Goal: Transaction & Acquisition: Purchase product/service

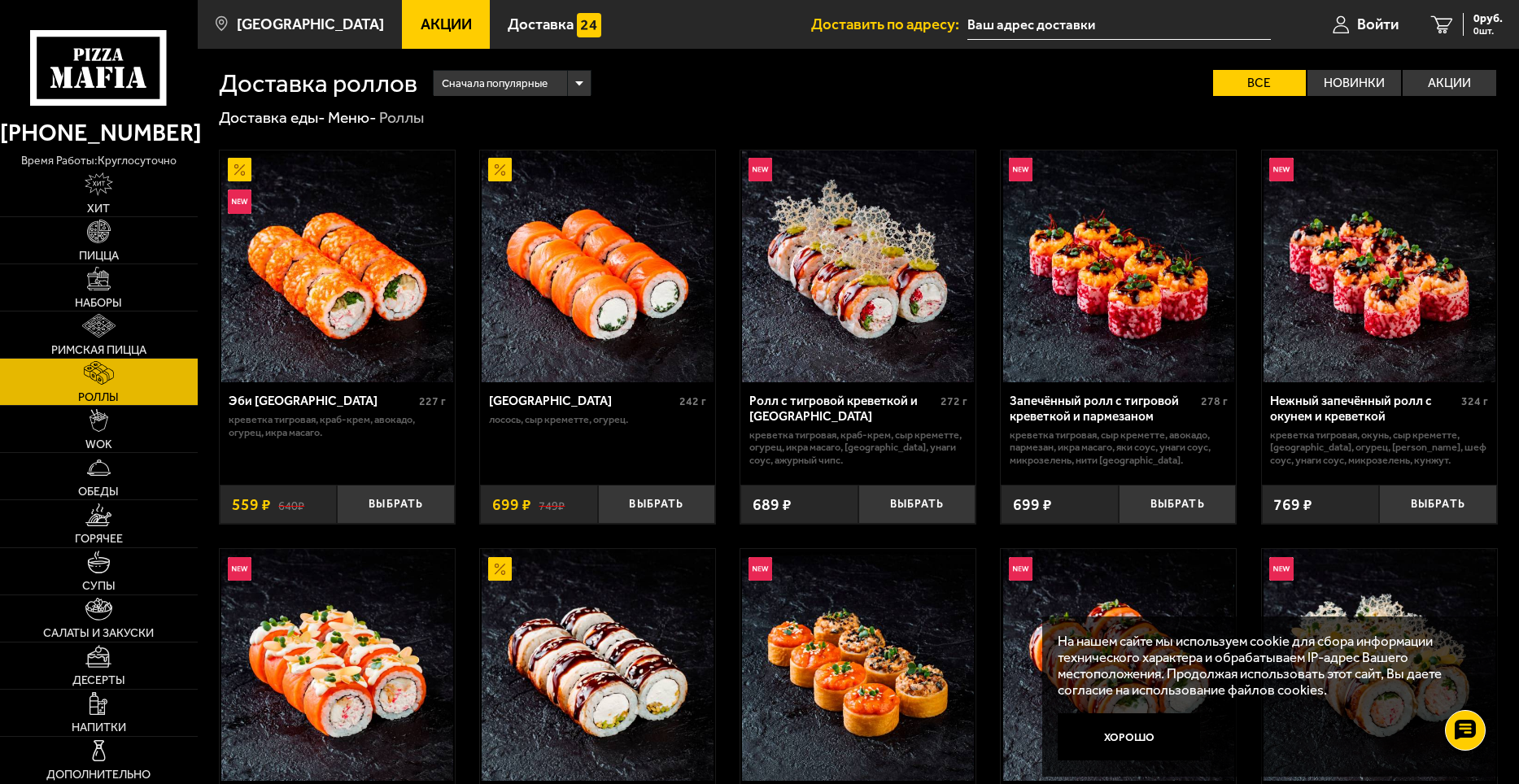
click at [448, 22] on link "Акции" at bounding box center [445, 25] width 88 height 49
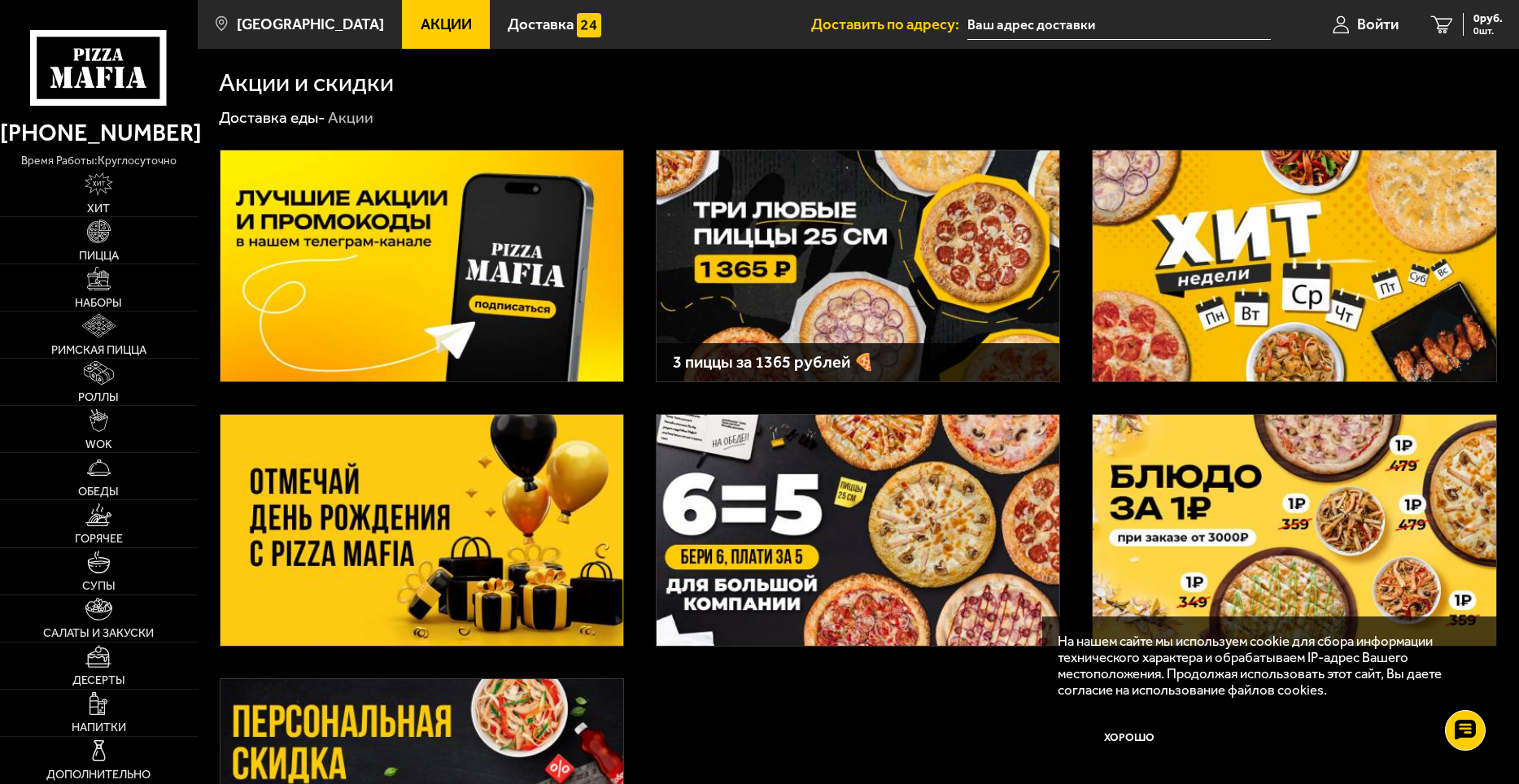
click at [565, 249] on img at bounding box center [422, 266] width 403 height 231
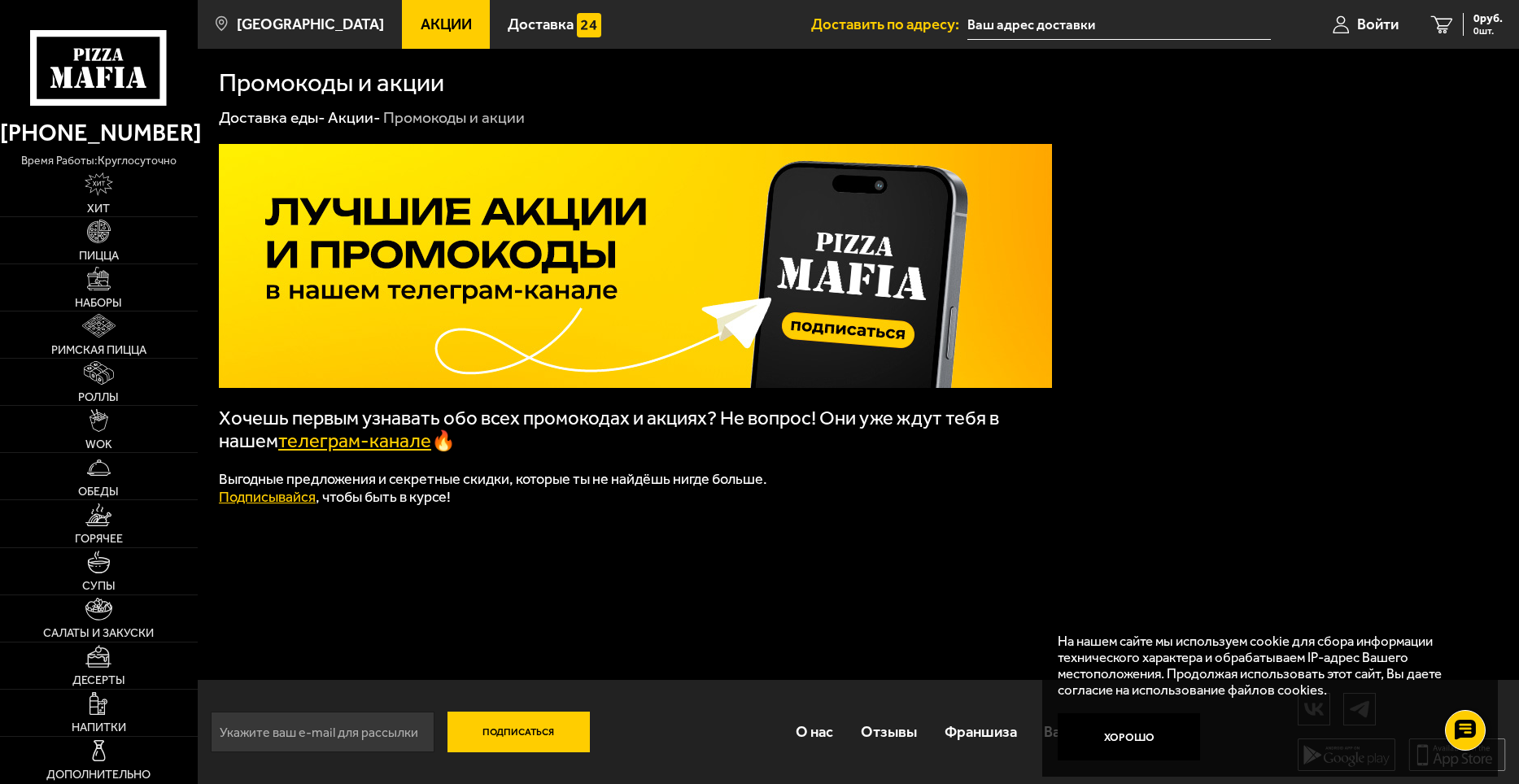
click at [359, 448] on link "телеграм-канале" at bounding box center [355, 441] width 153 height 23
click at [123, 369] on link "Роллы" at bounding box center [99, 381] width 198 height 46
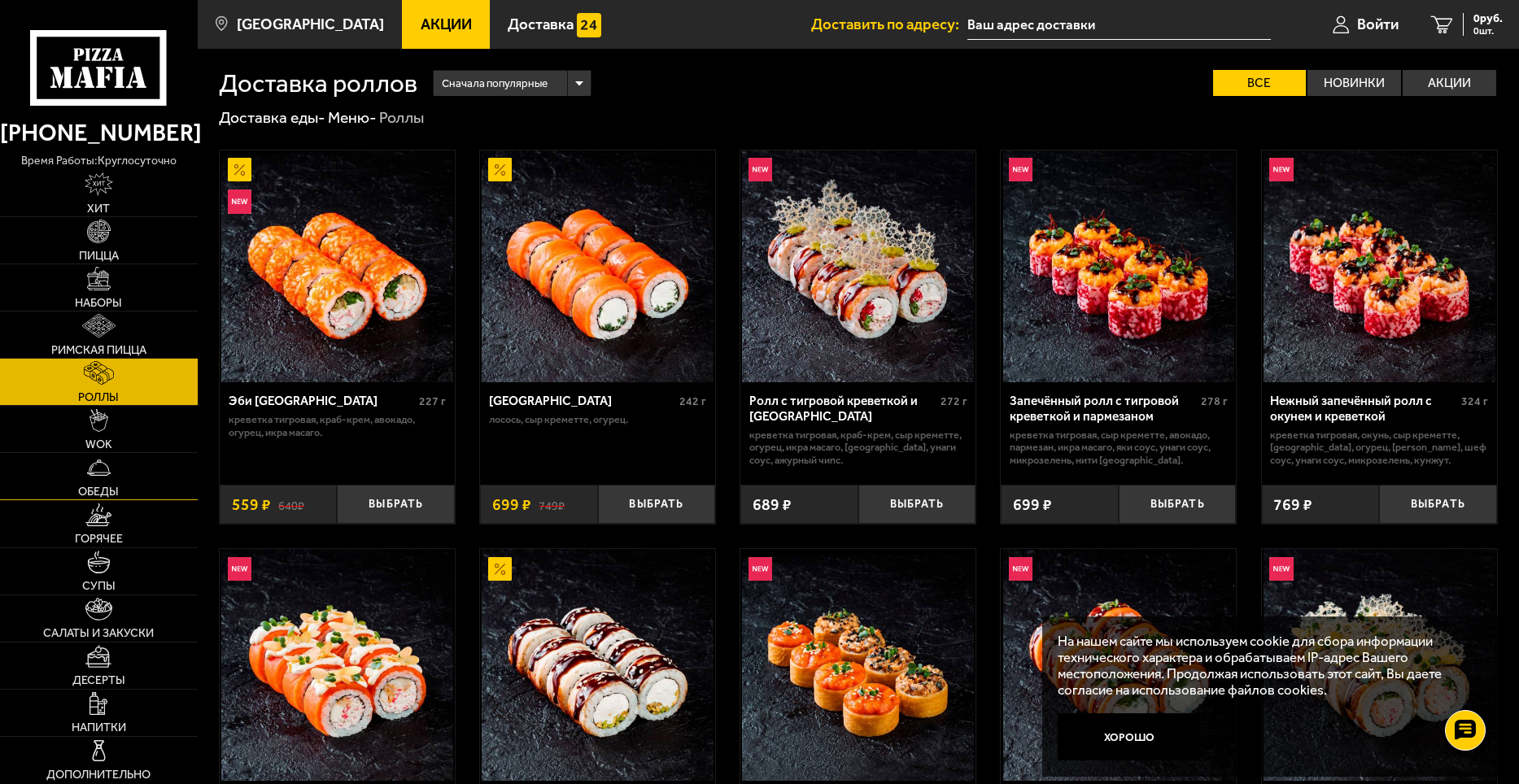
click at [118, 461] on link "Обеды" at bounding box center [99, 475] width 198 height 46
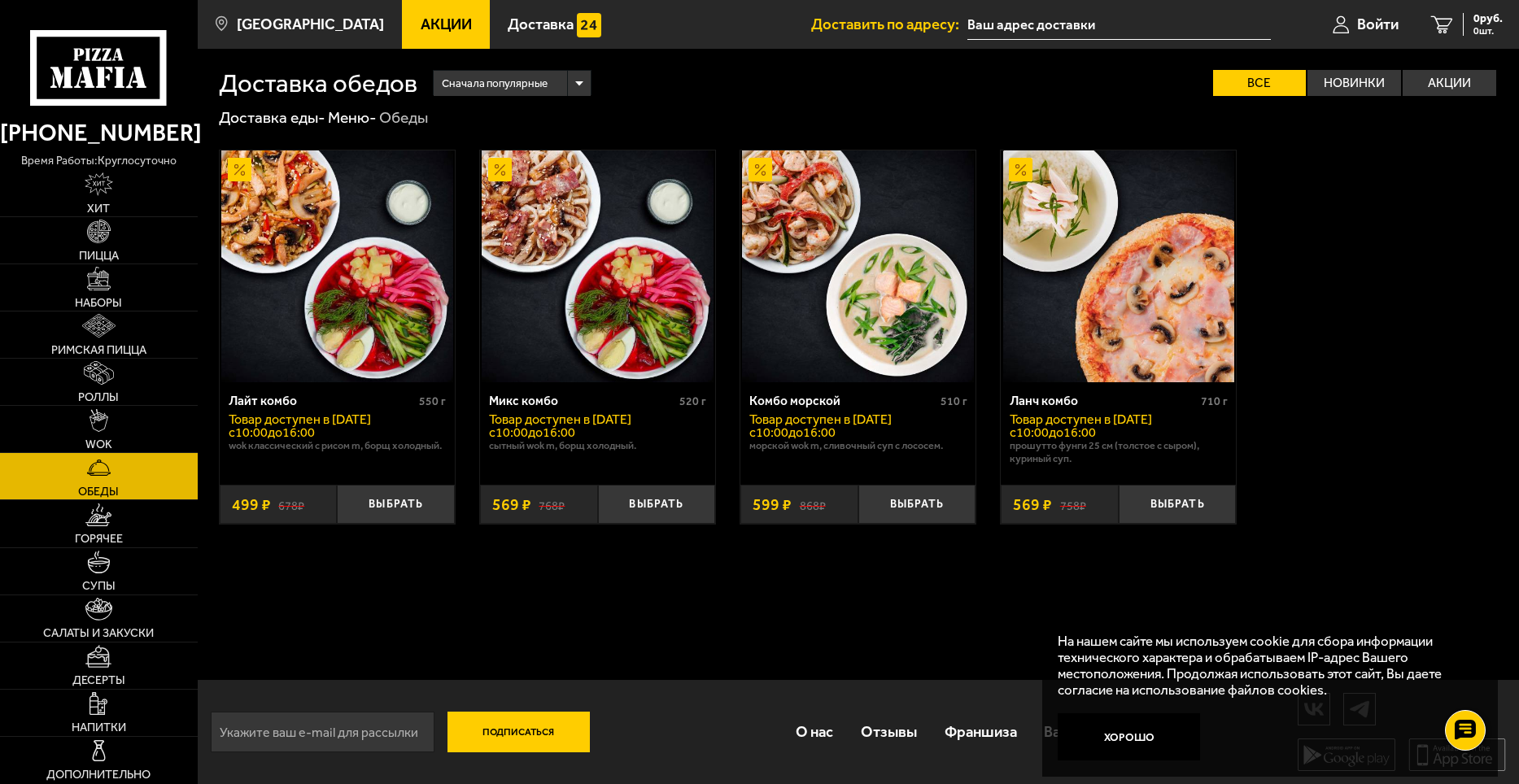
click at [378, 275] on img at bounding box center [338, 267] width 232 height 232
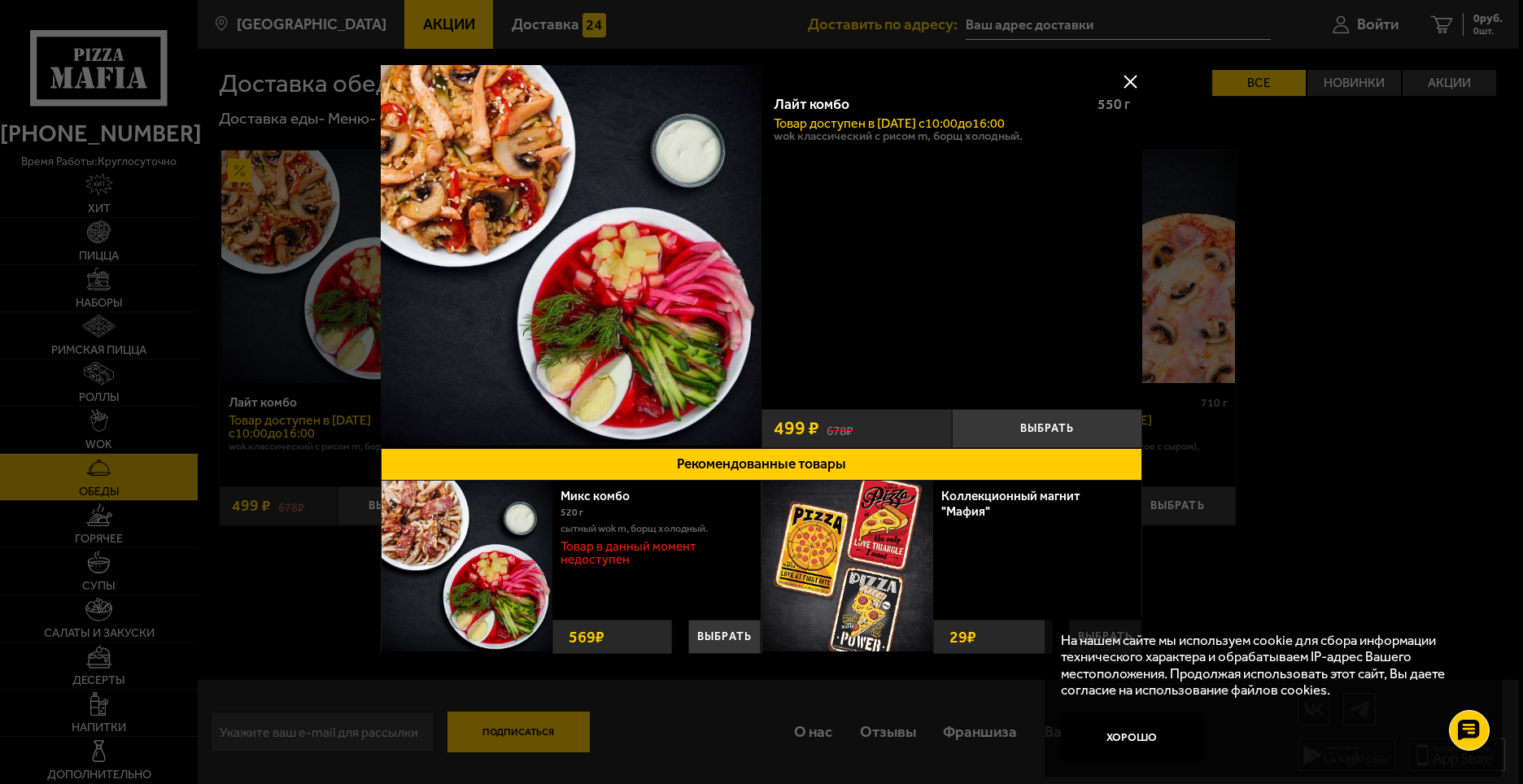
click at [654, 723] on div at bounding box center [762, 392] width 1523 height 784
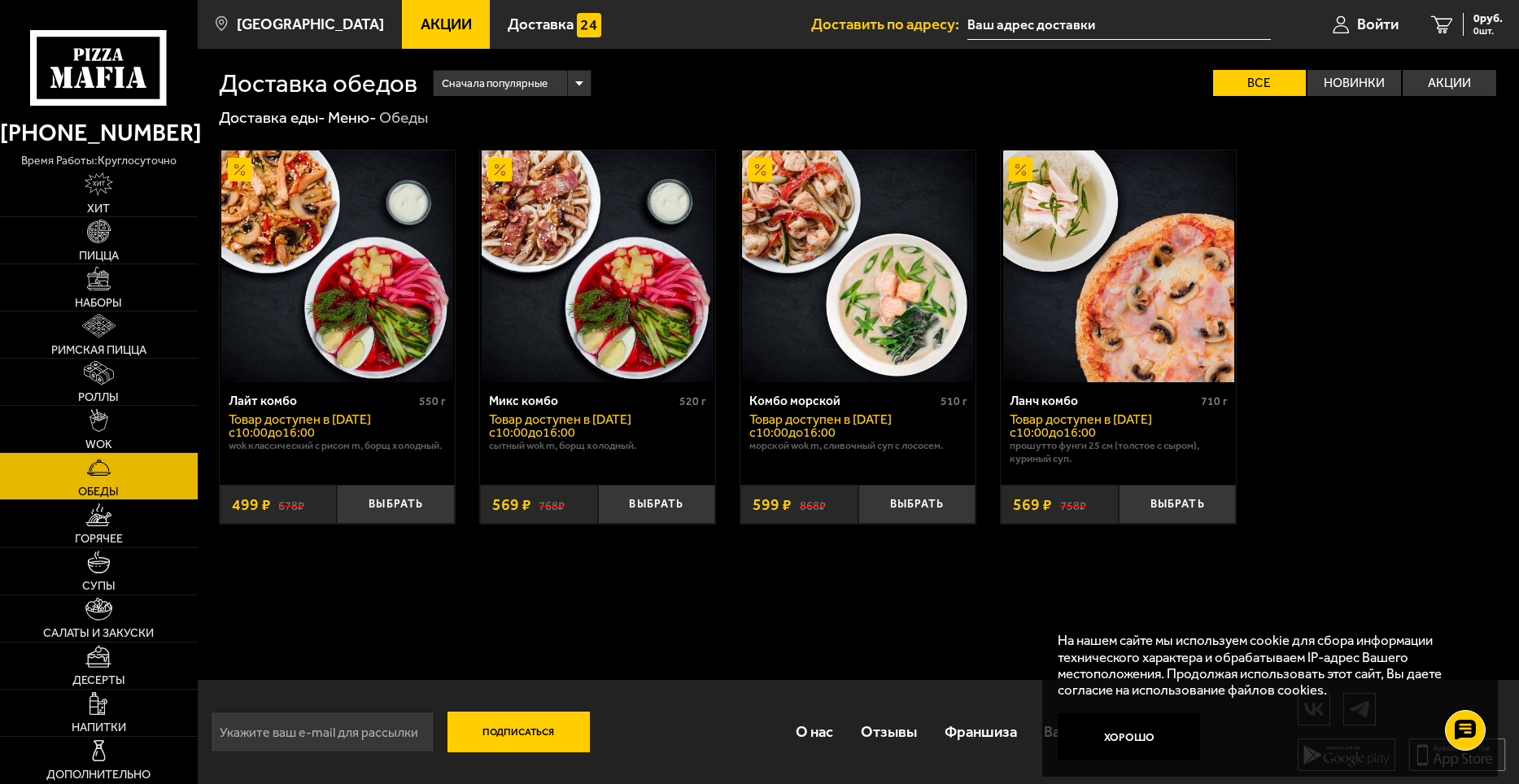
click at [633, 311] on img at bounding box center [597, 267] width 232 height 232
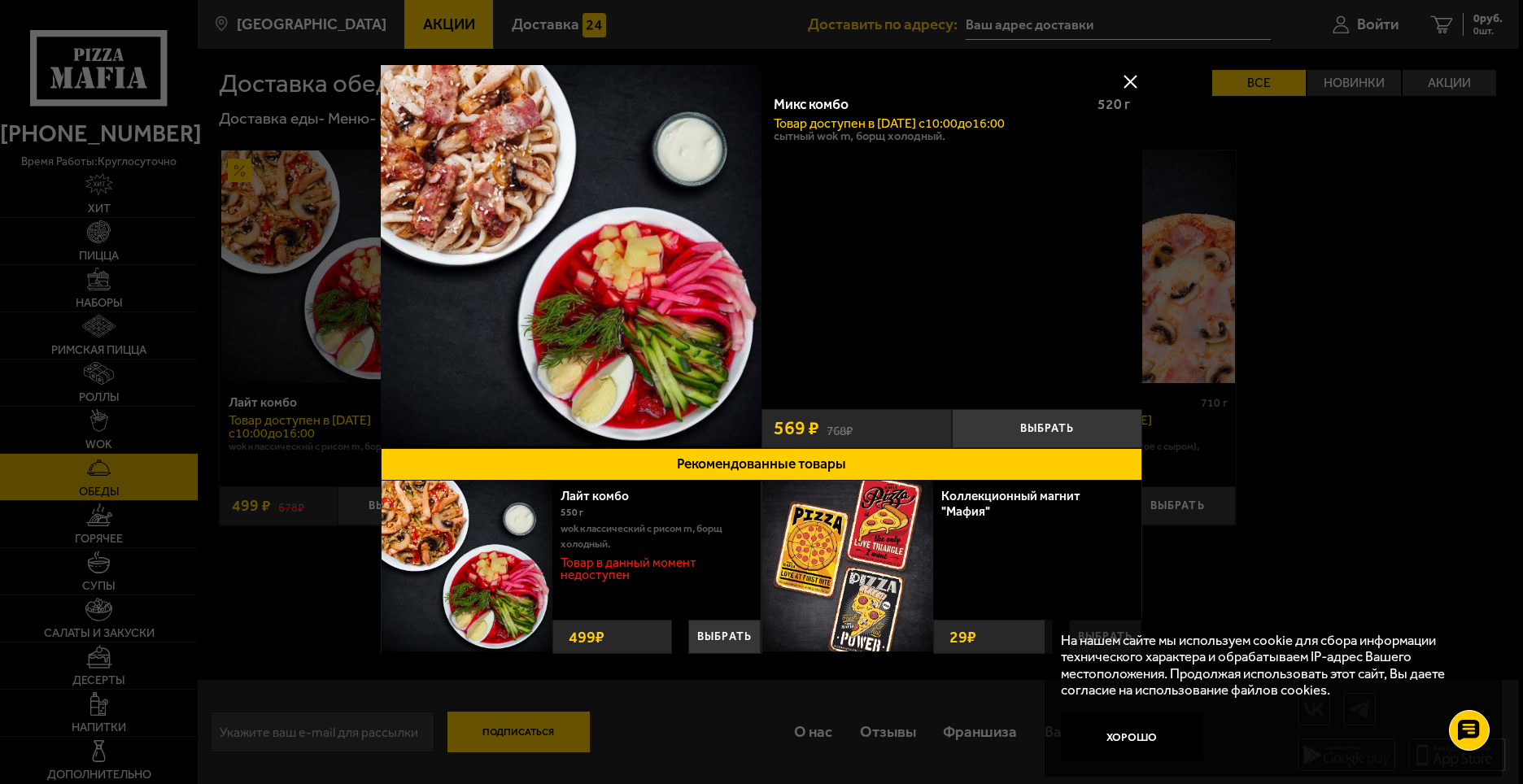
click at [770, 739] on div at bounding box center [762, 392] width 1523 height 784
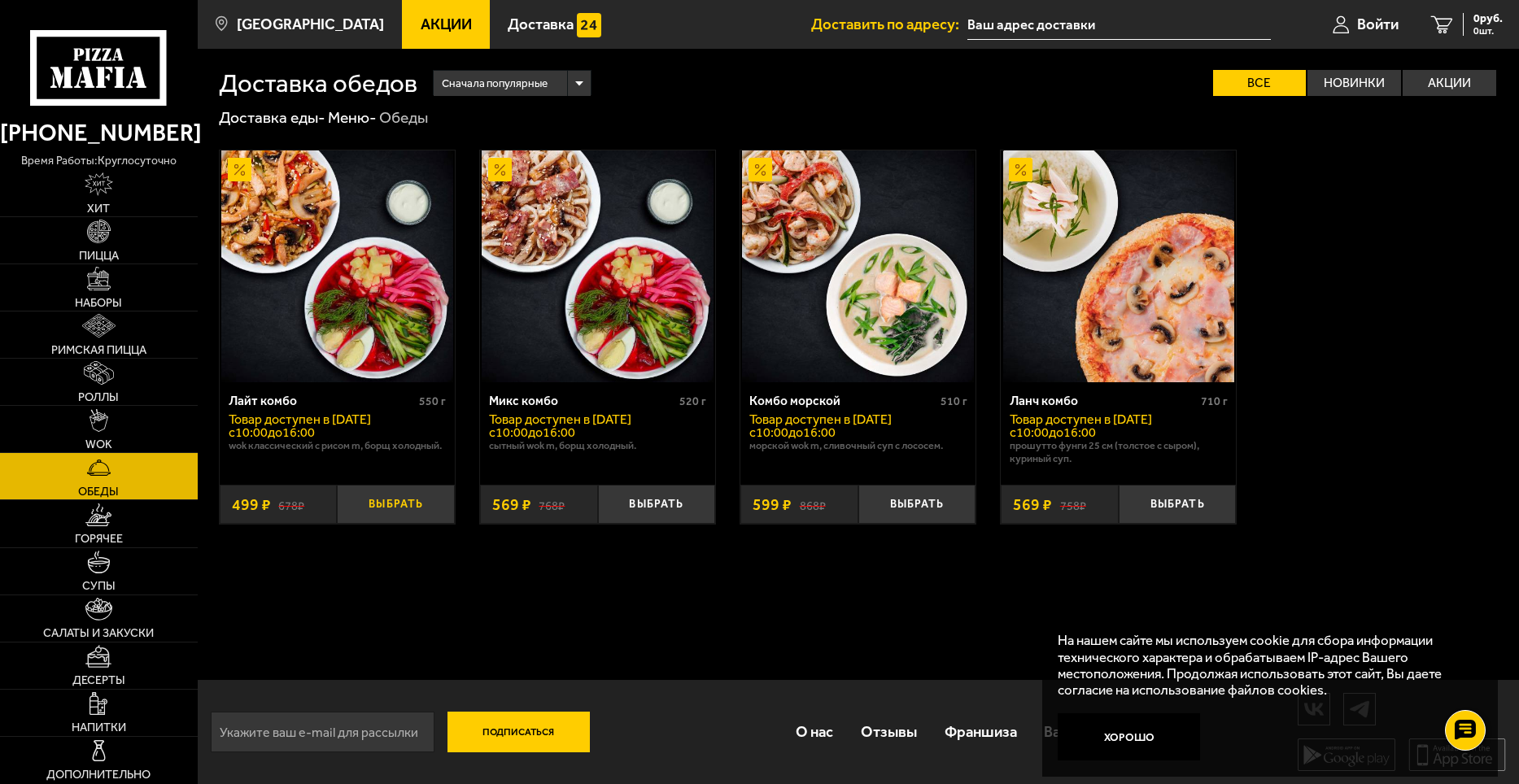
click at [409, 498] on button "Выбрать" at bounding box center [395, 504] width 118 height 39
click at [108, 714] on link "Напитки" at bounding box center [99, 712] width 198 height 46
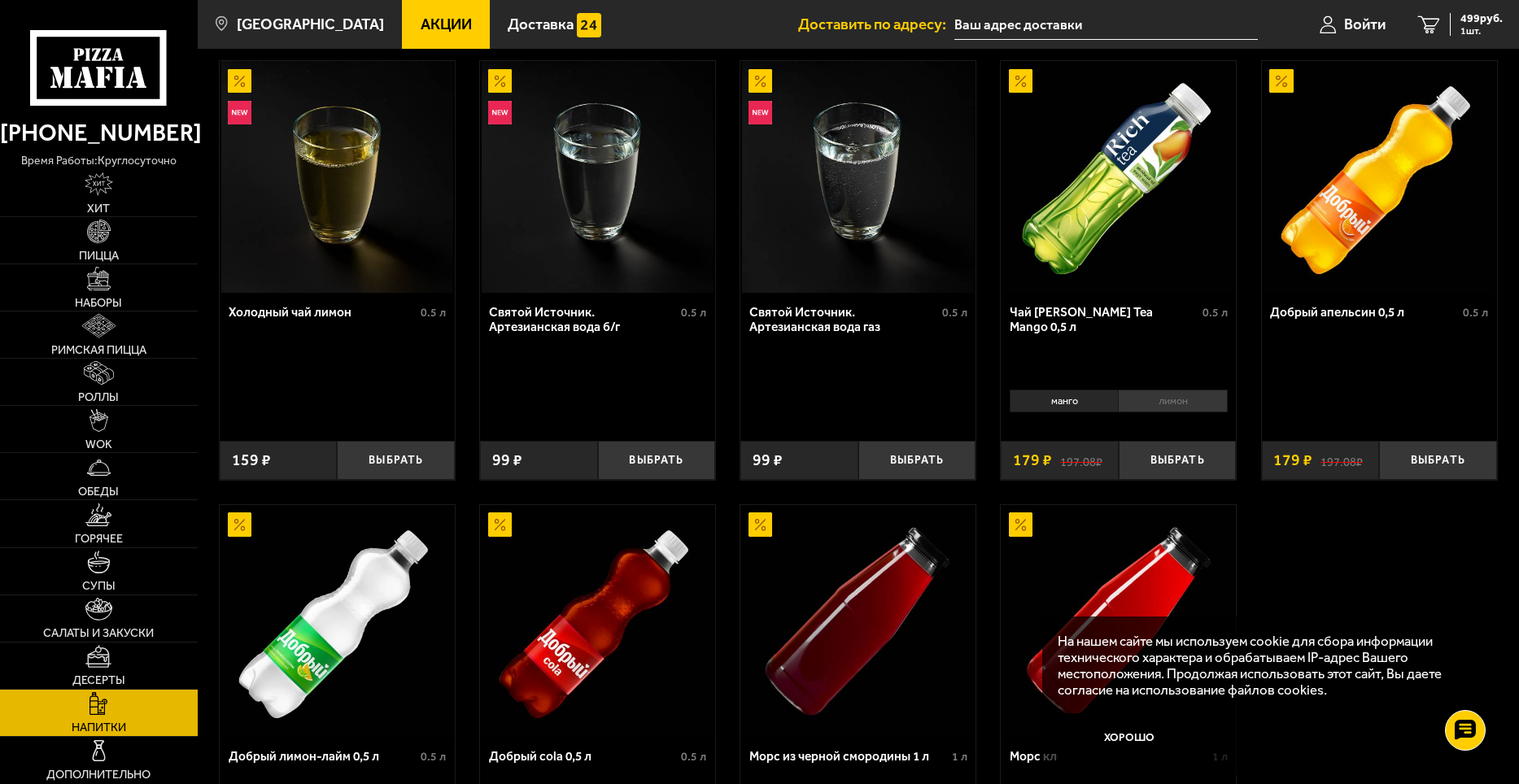
scroll to position [789, 0]
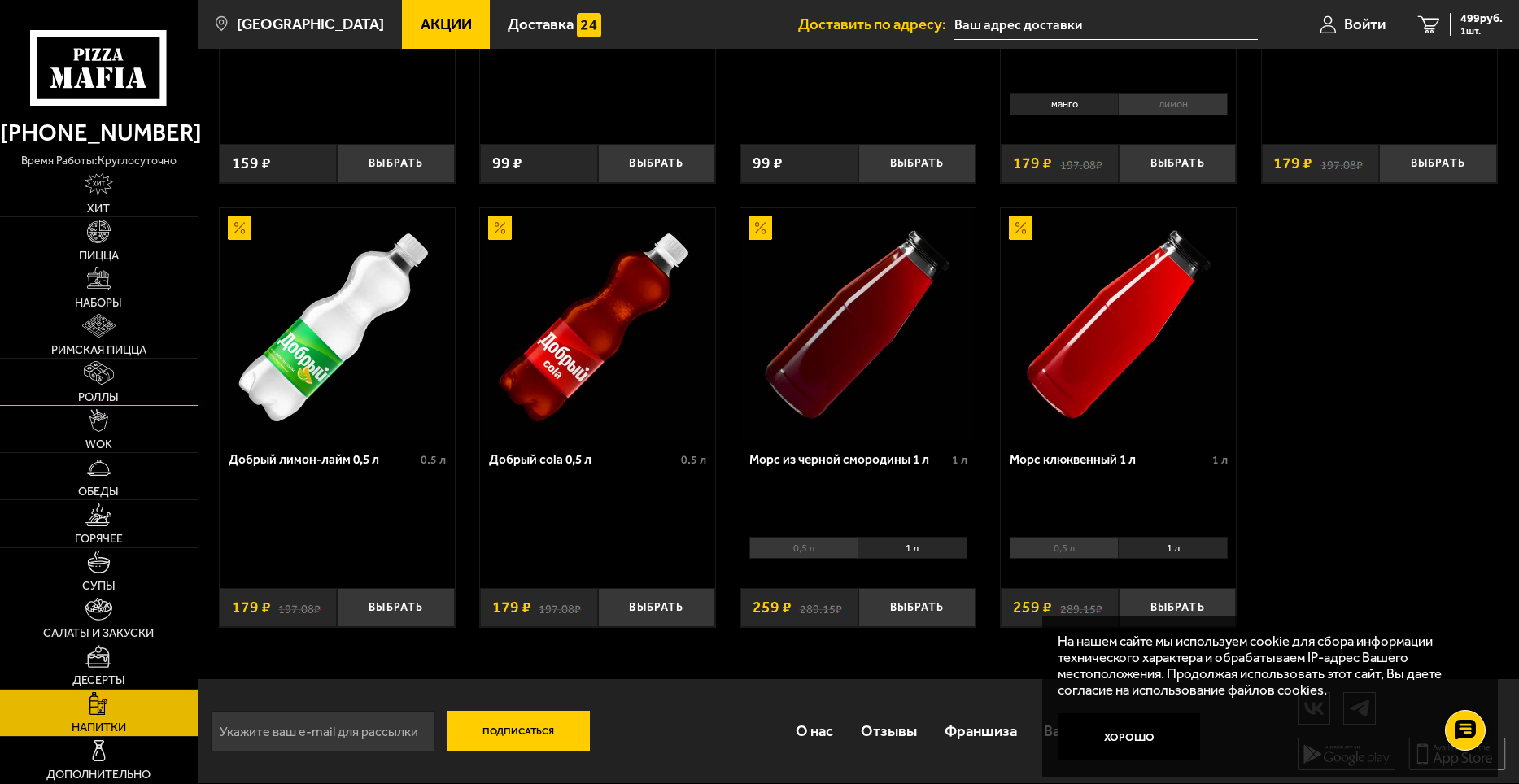
click at [103, 383] on img at bounding box center [99, 373] width 30 height 24
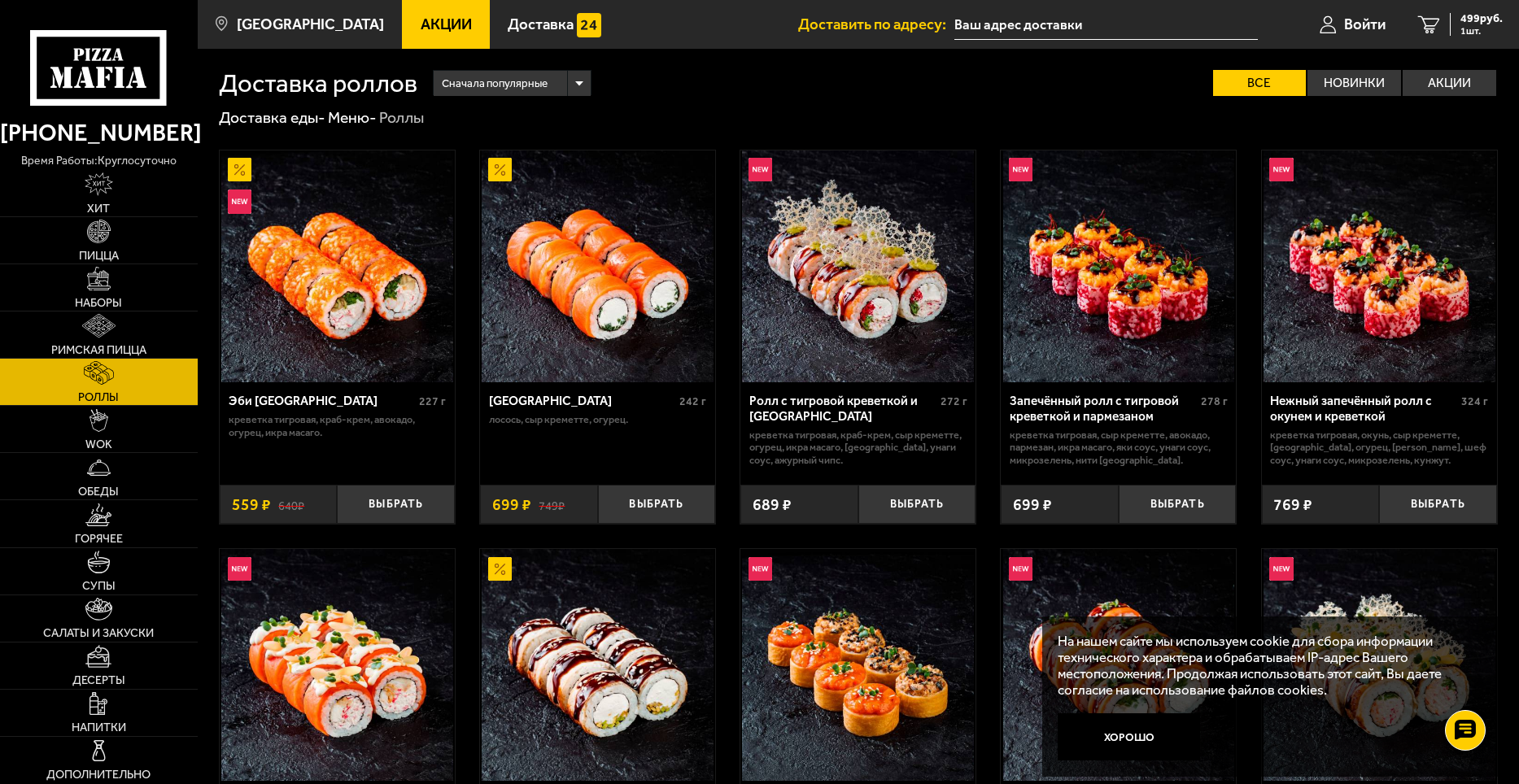
click at [106, 286] on img at bounding box center [98, 278] width 24 height 24
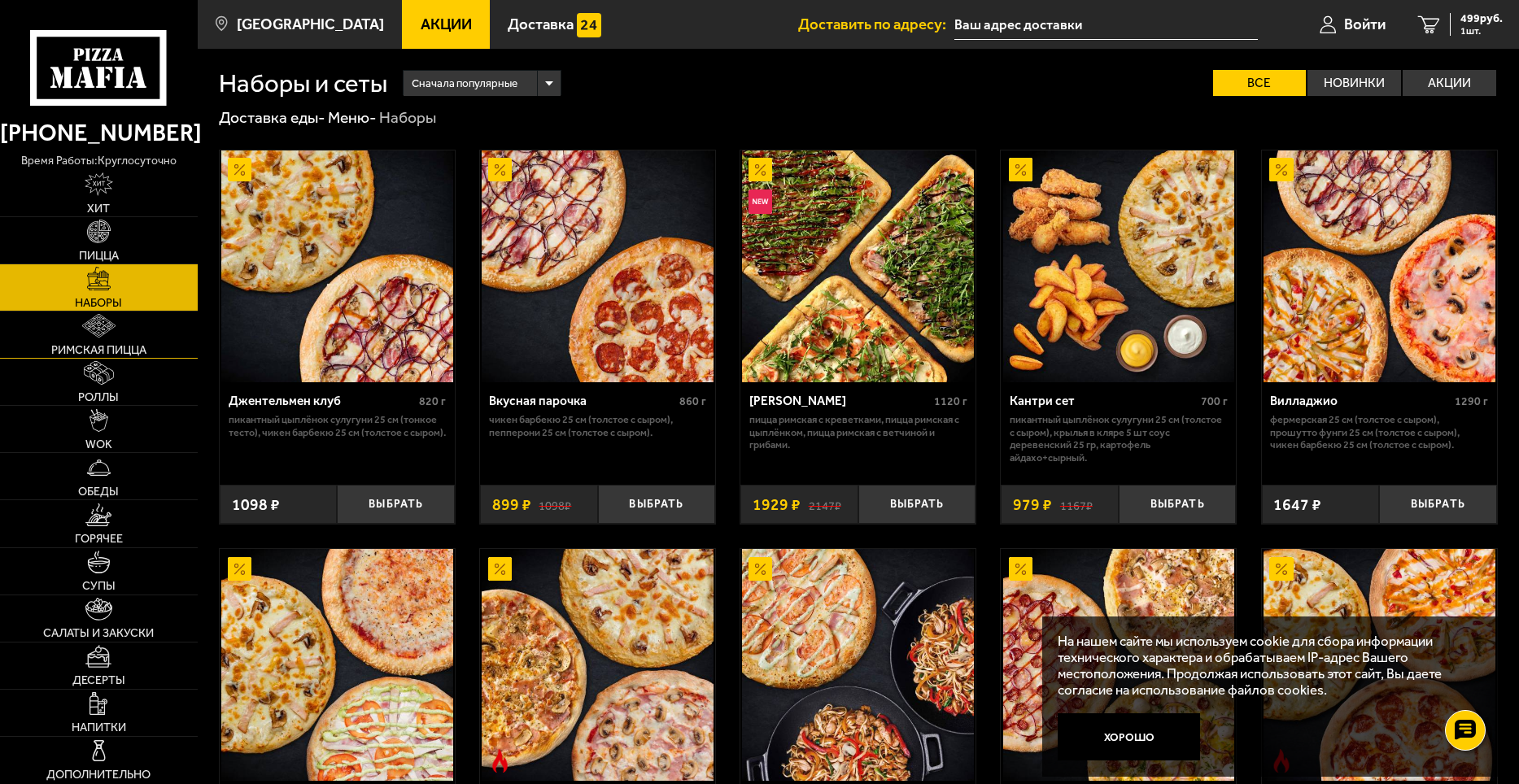
click at [124, 334] on link "Римская пицца" at bounding box center [99, 334] width 198 height 46
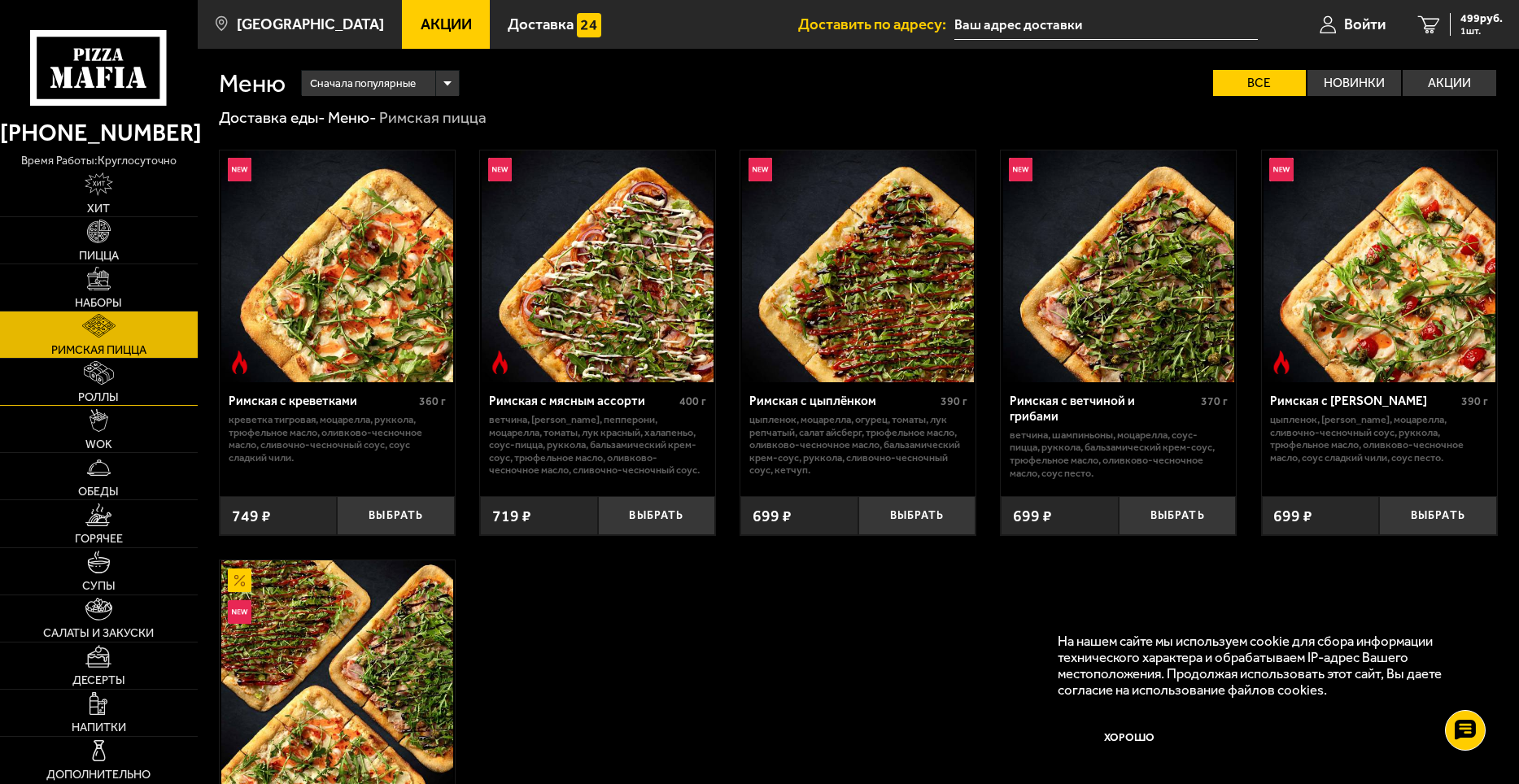
click at [123, 398] on link "Роллы" at bounding box center [99, 381] width 198 height 46
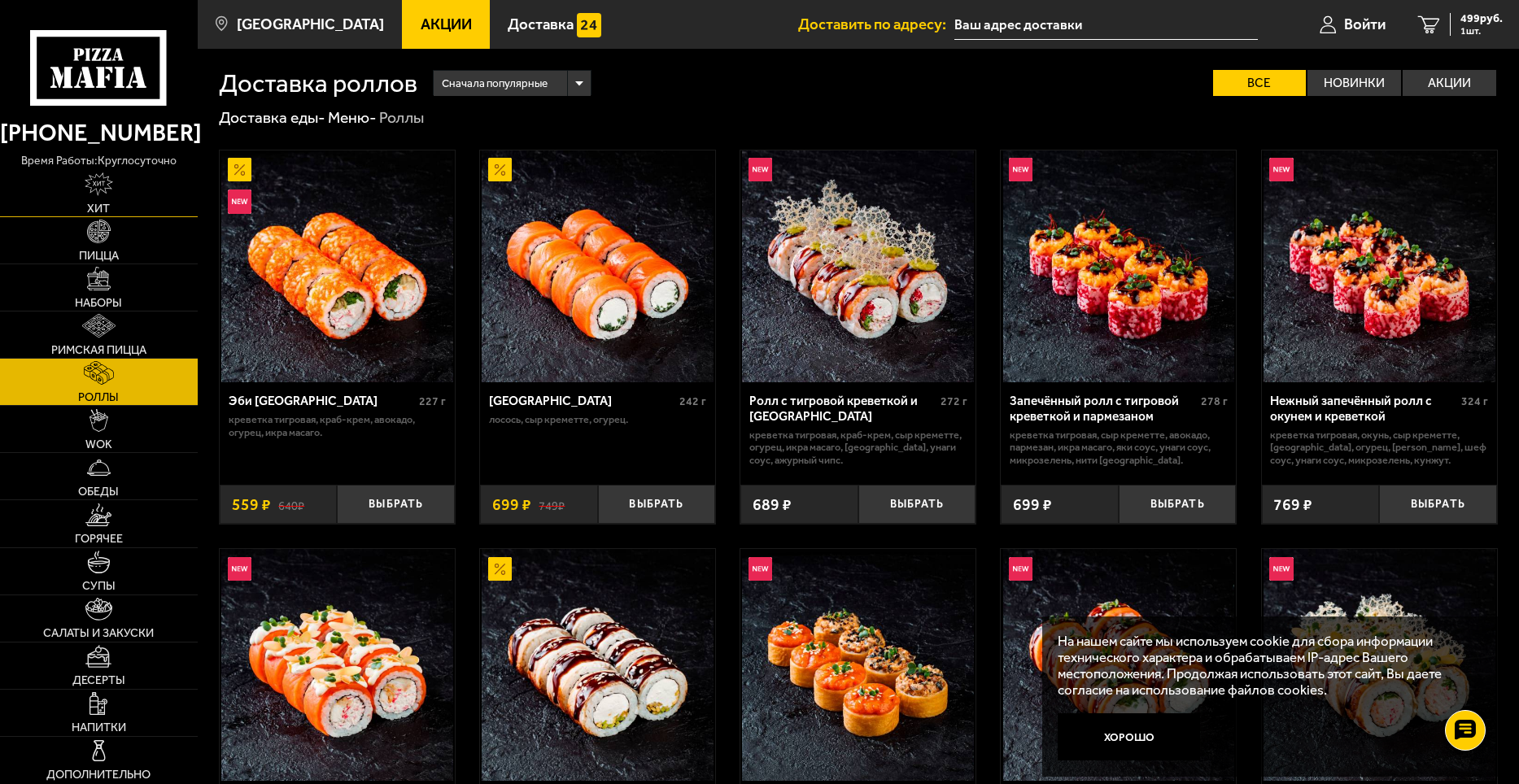
click at [119, 193] on link "Хит" at bounding box center [99, 192] width 198 height 46
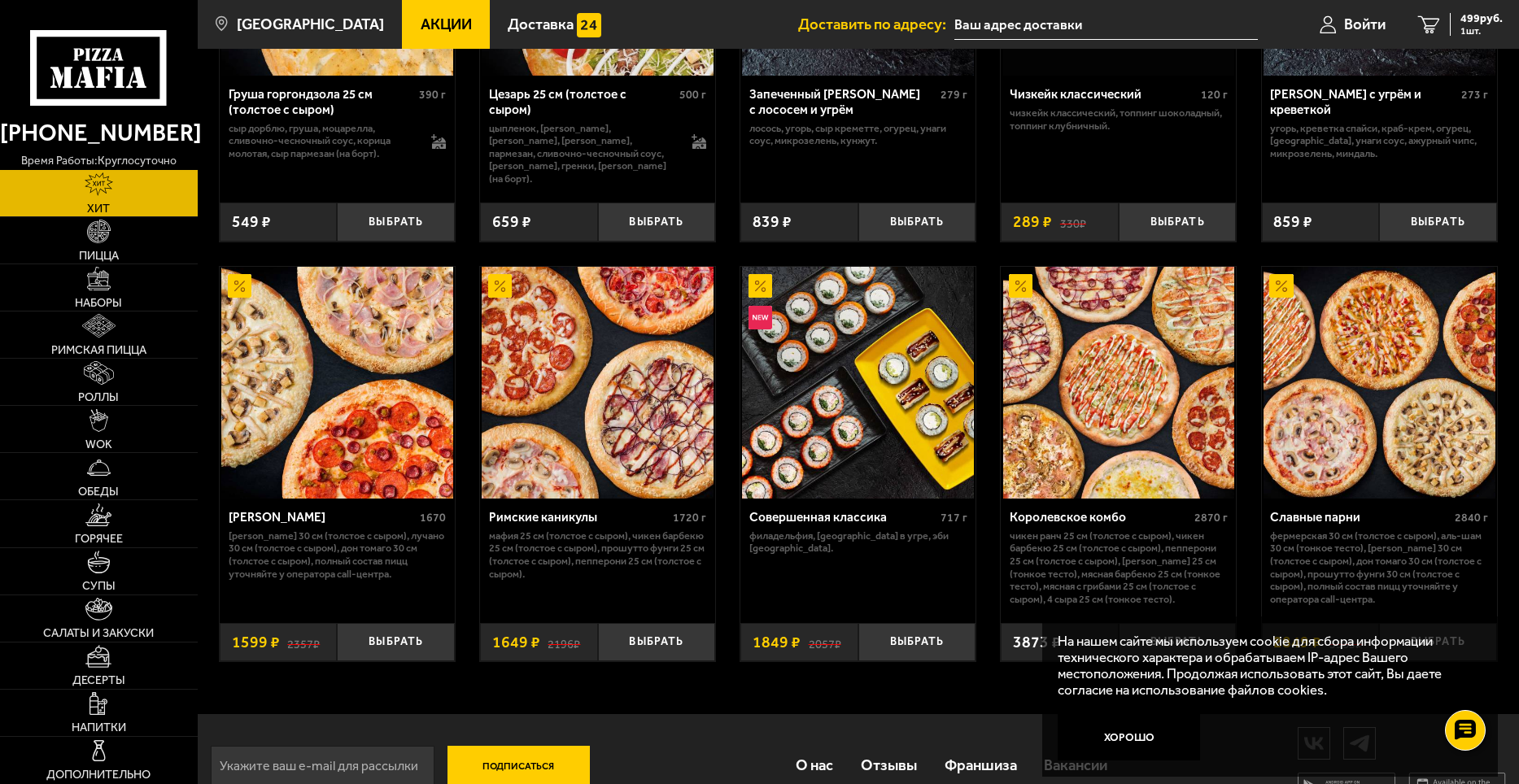
scroll to position [759, 0]
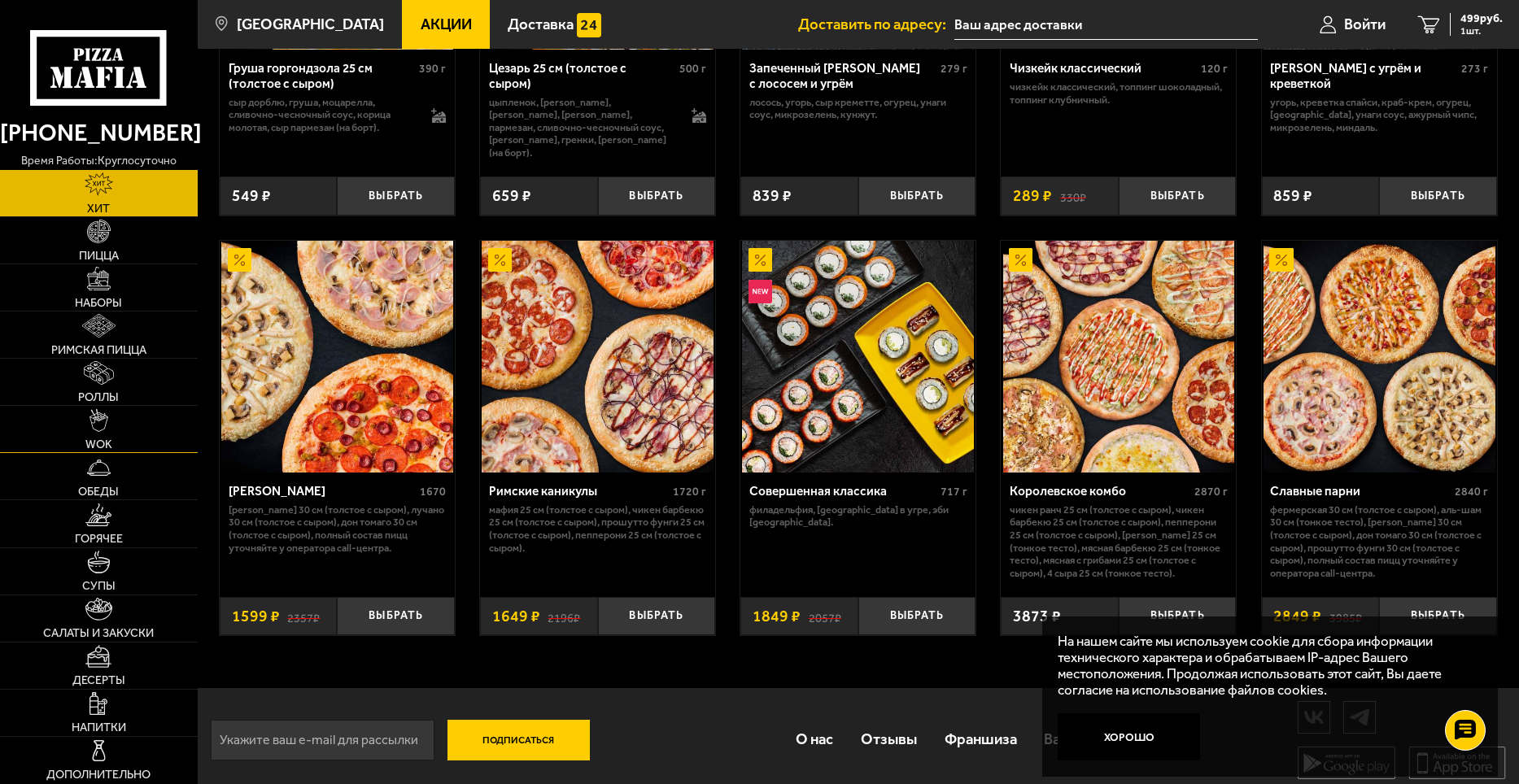
click at [89, 409] on link "WOK" at bounding box center [99, 428] width 198 height 46
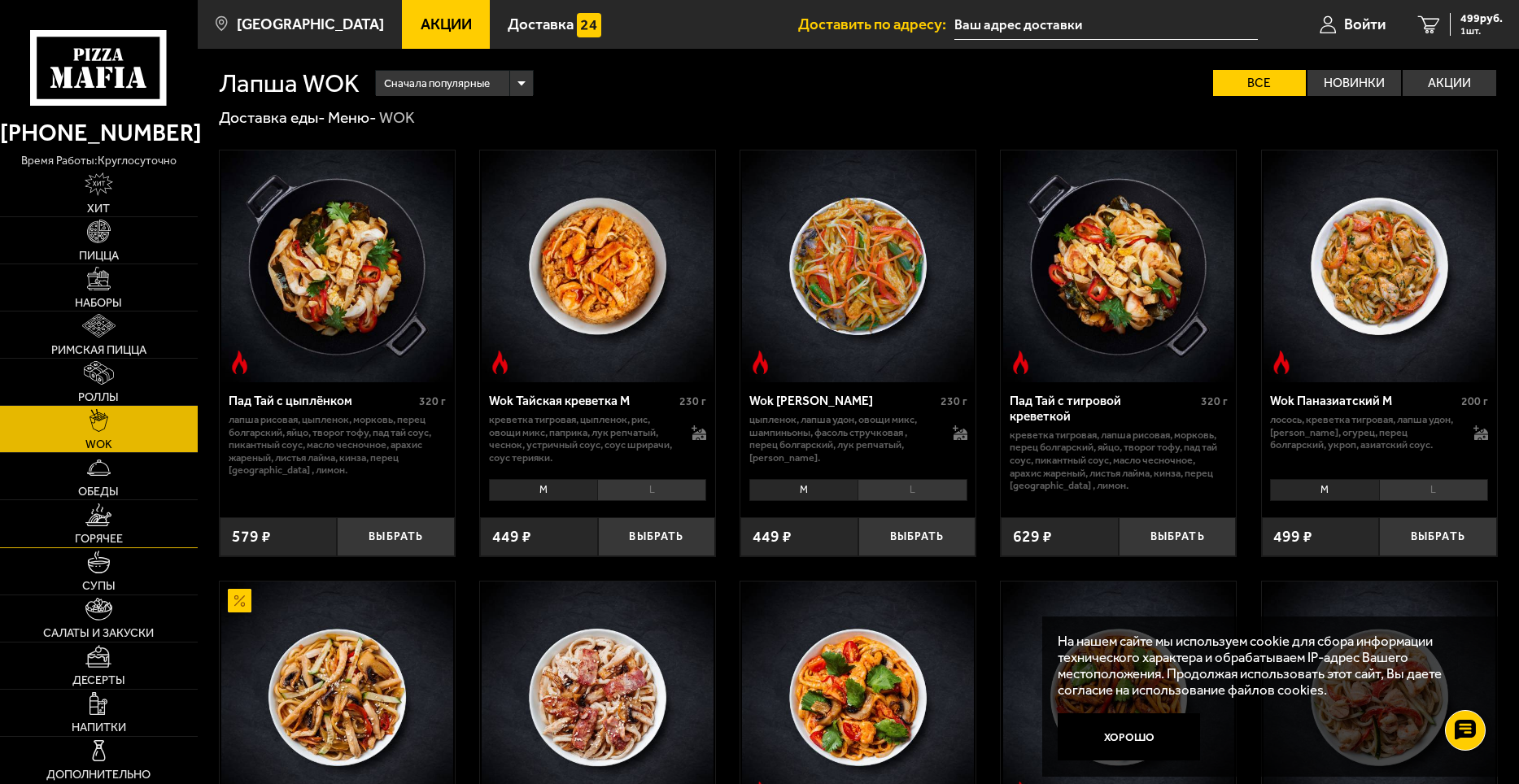
click at [132, 505] on link "Горячее" at bounding box center [99, 523] width 198 height 46
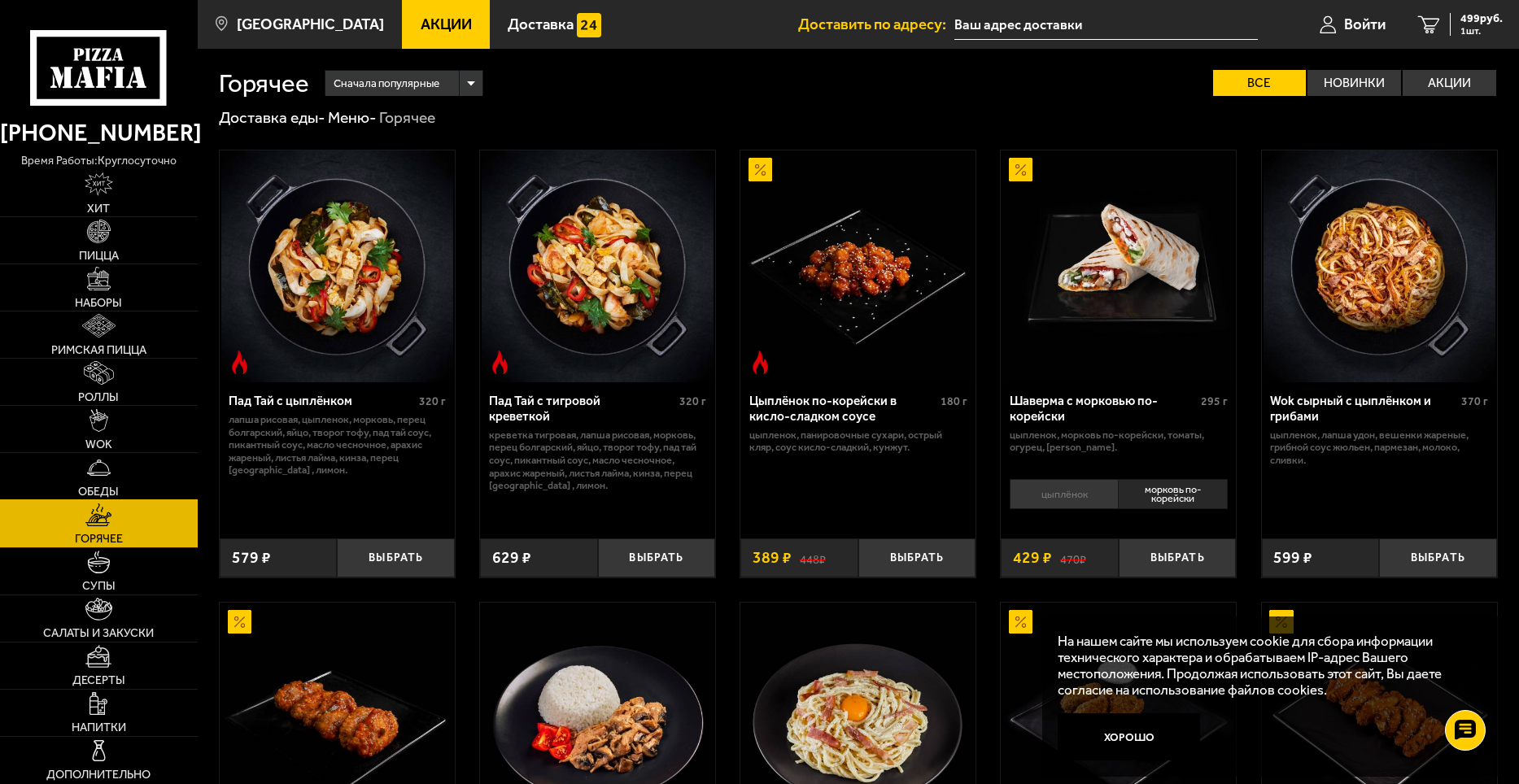
click at [106, 486] on span "Обеды" at bounding box center [98, 492] width 41 height 11
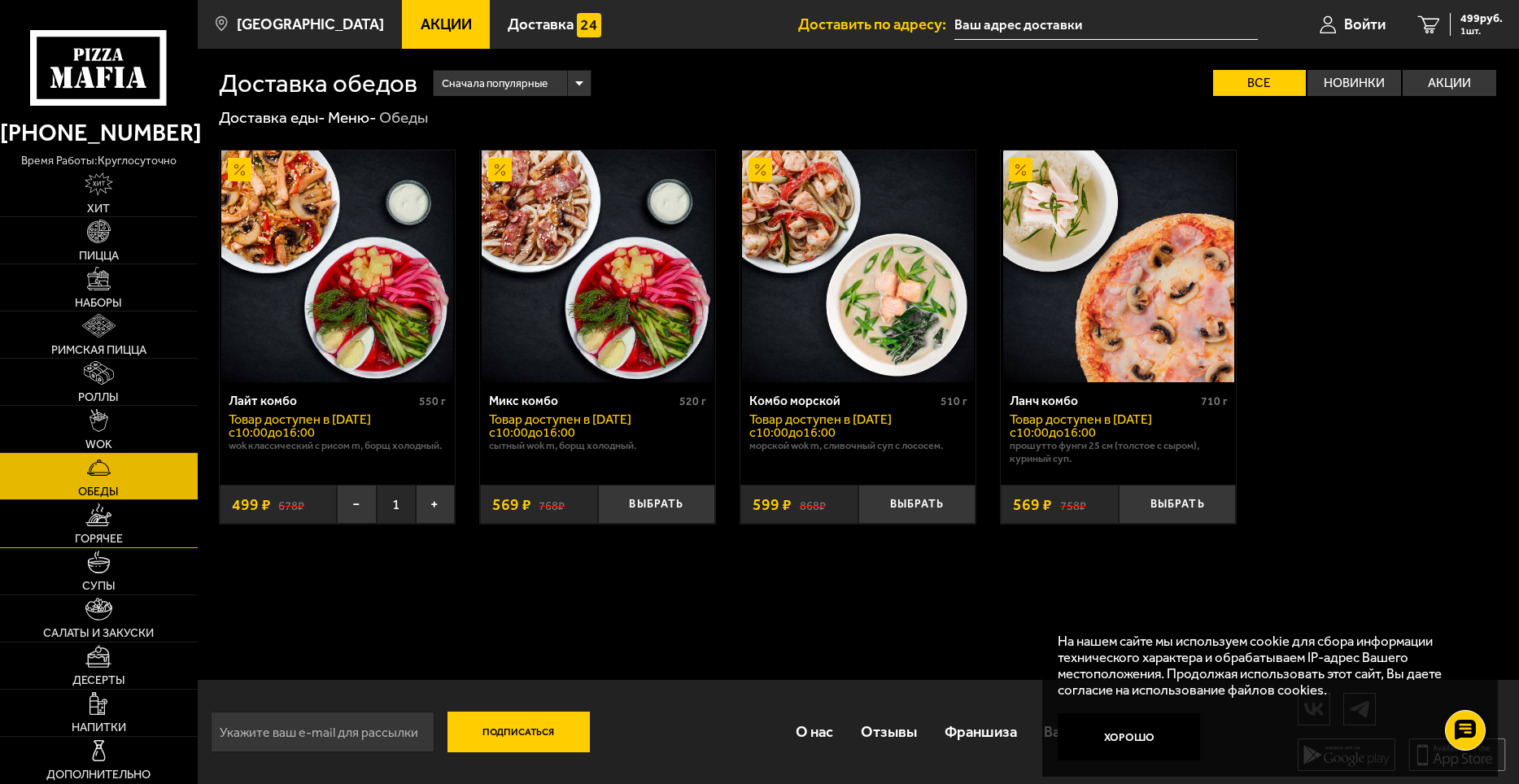
click at [104, 525] on img at bounding box center [99, 515] width 26 height 24
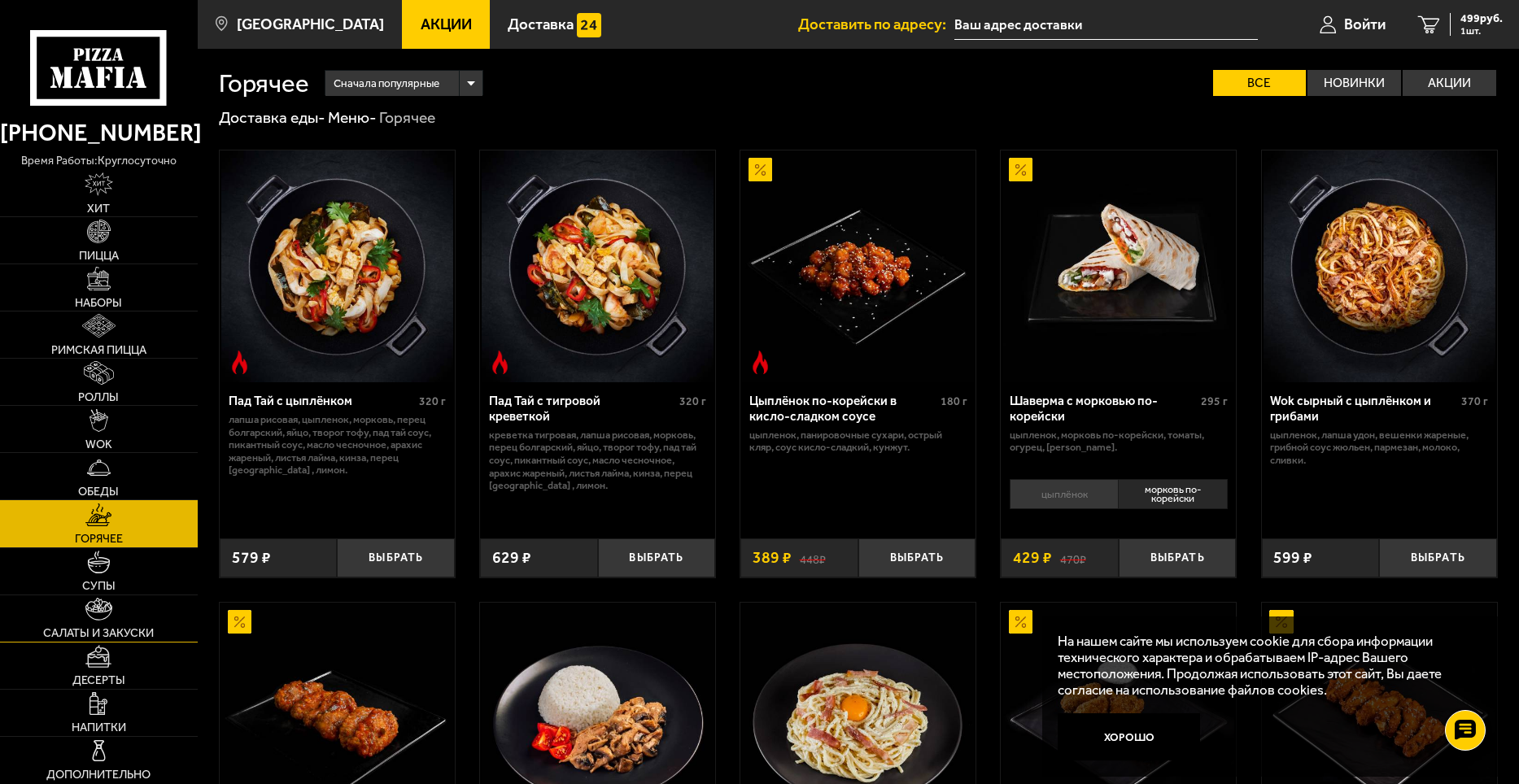
click at [111, 617] on img at bounding box center [99, 609] width 26 height 24
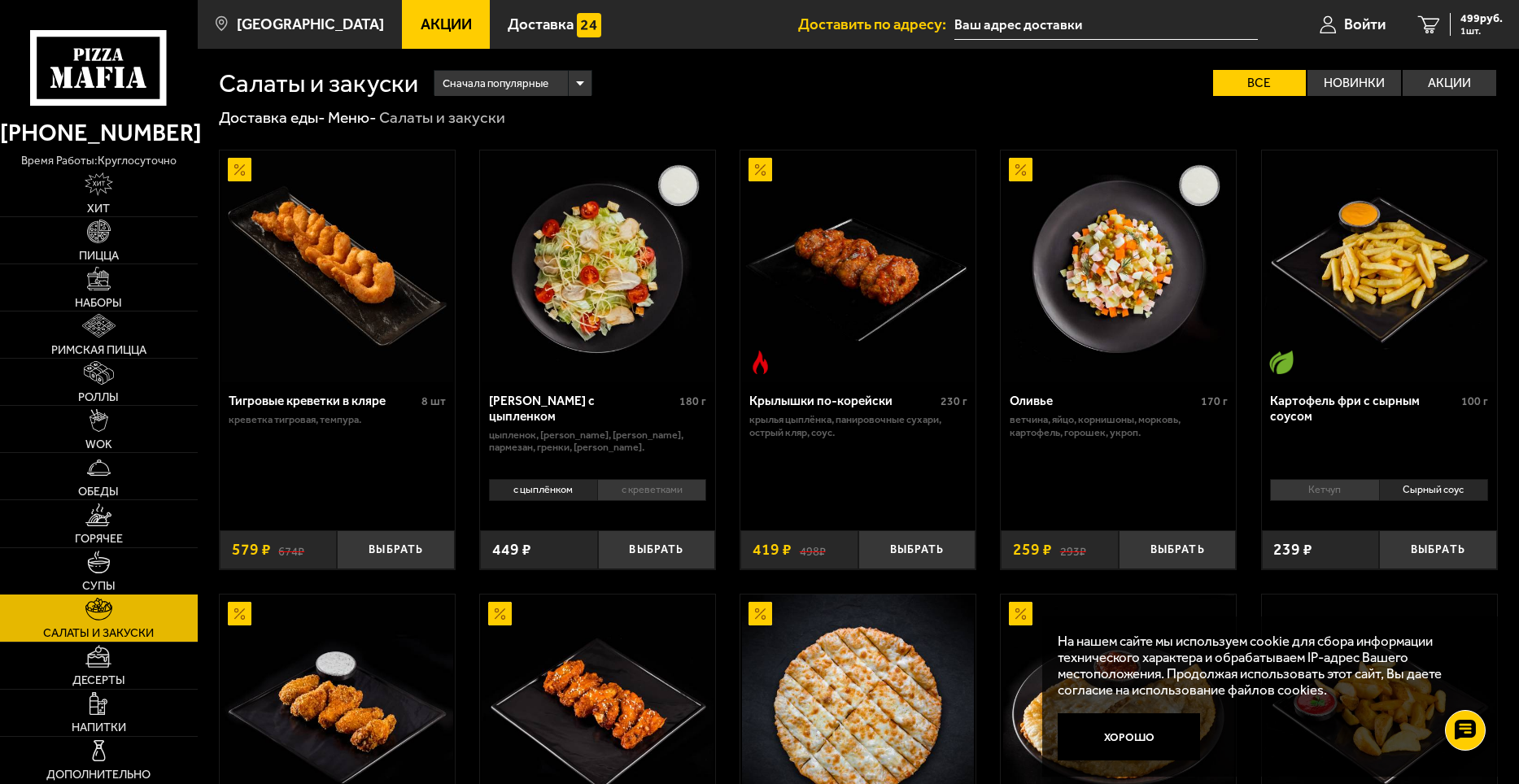
click at [109, 555] on img at bounding box center [98, 562] width 24 height 24
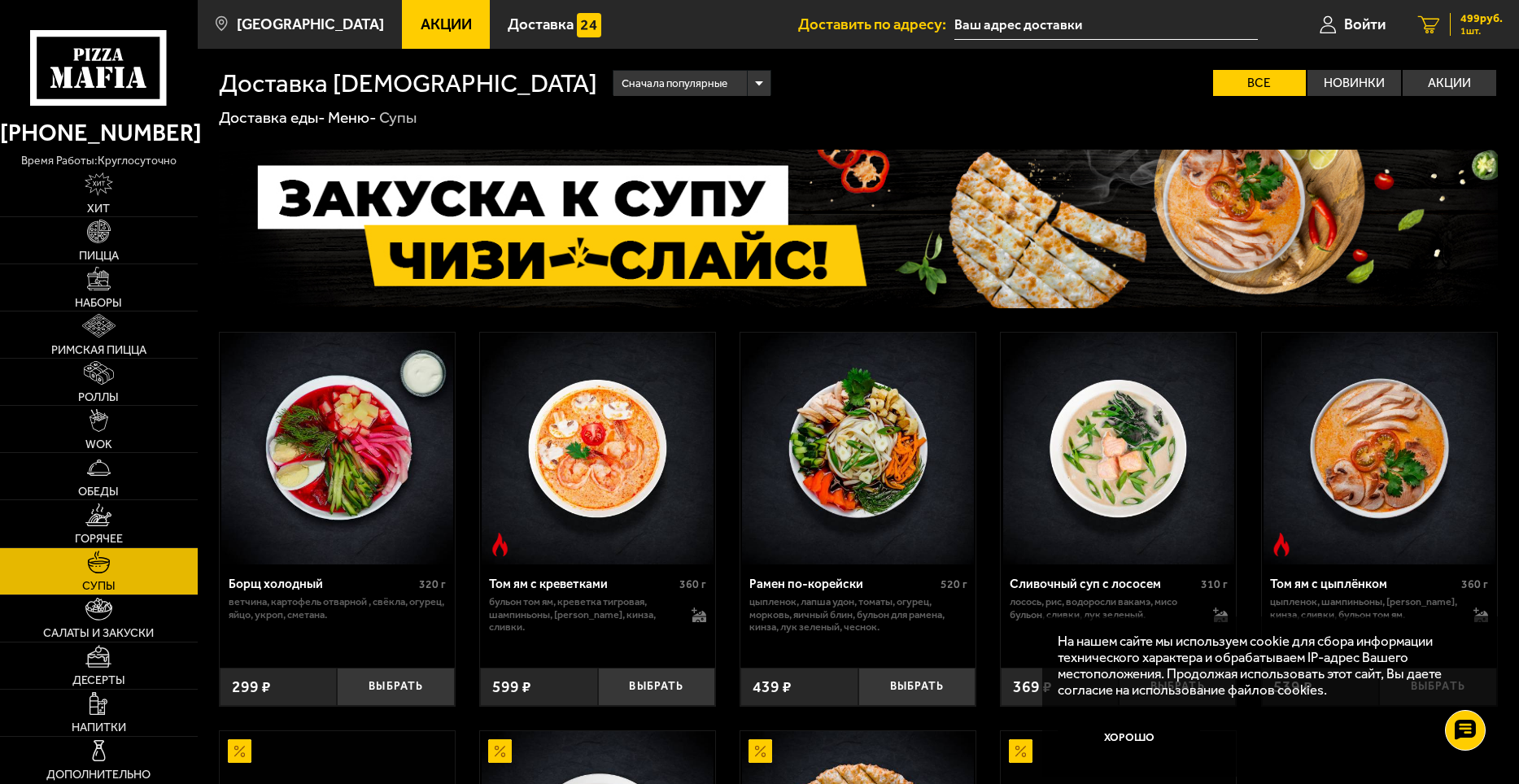
click at [1487, 32] on span "1 шт." at bounding box center [1481, 31] width 42 height 9
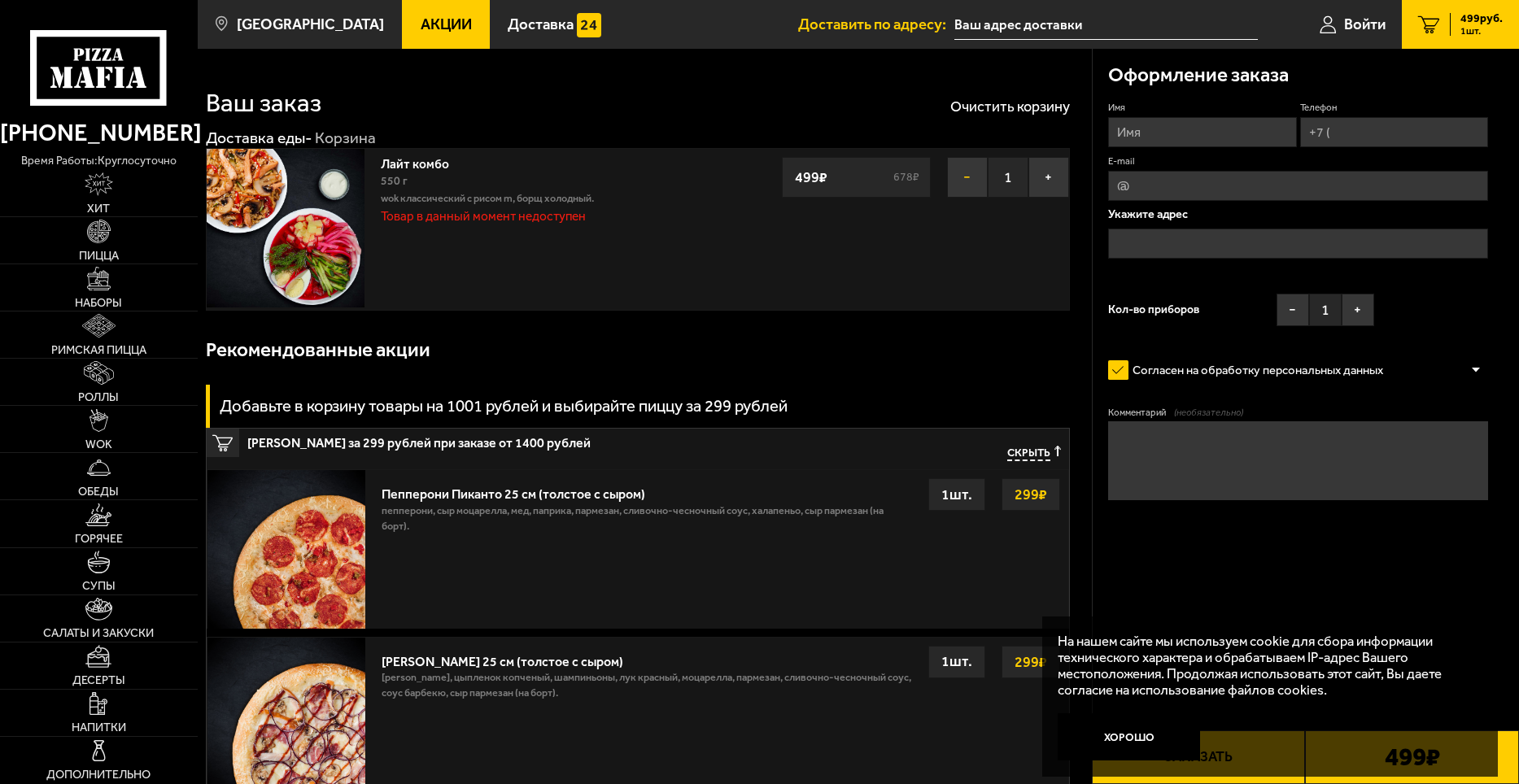
click at [963, 180] on button "−" at bounding box center [967, 176] width 41 height 41
